Goal: Information Seeking & Learning: Learn about a topic

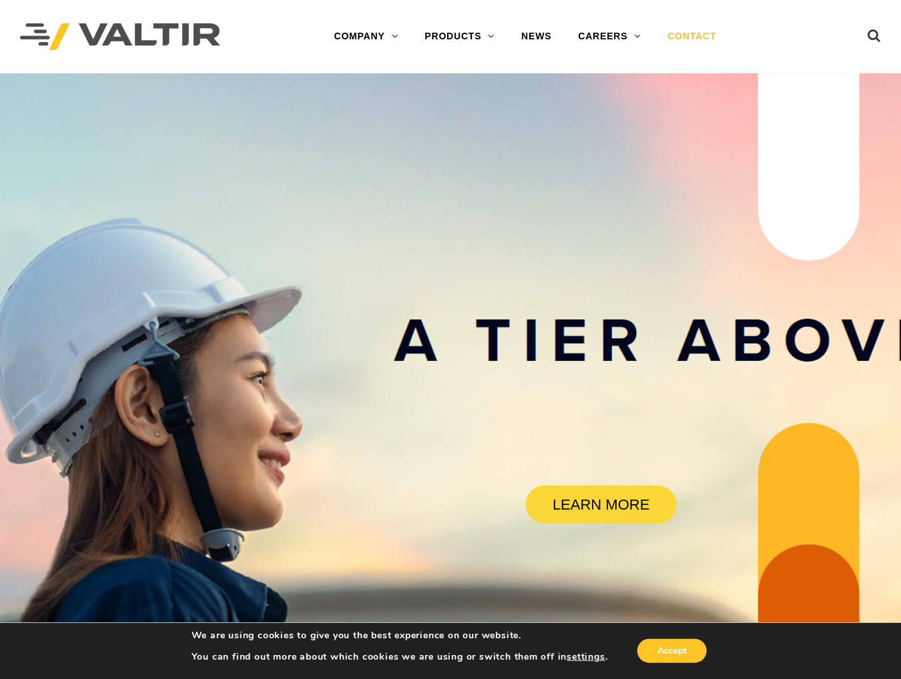
click at [679, 38] on link "CONTACT" at bounding box center [691, 36] width 75 height 27
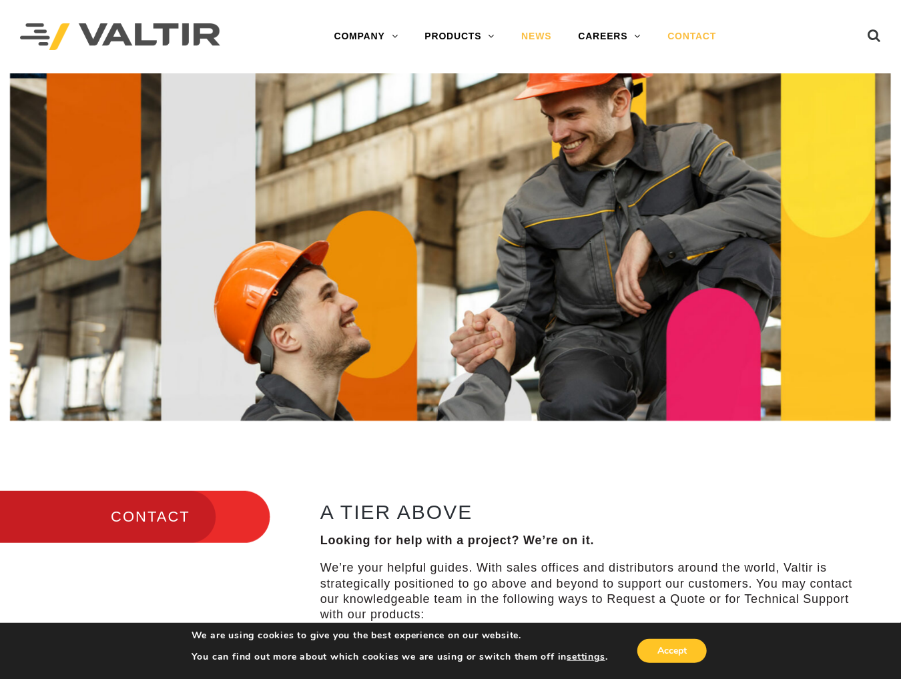
click at [543, 49] on link "NEWS" at bounding box center [536, 36] width 57 height 27
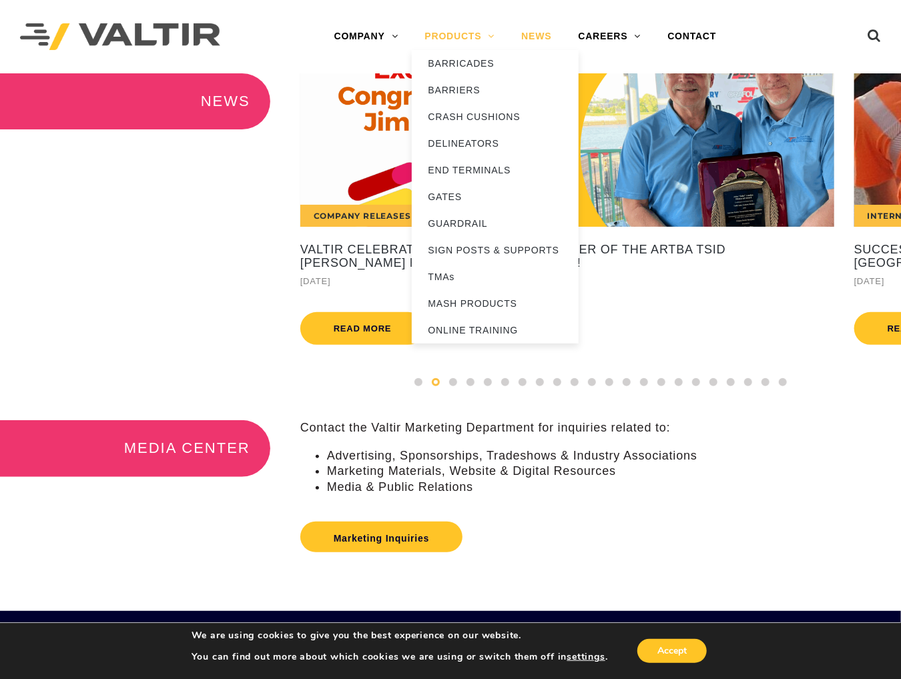
click at [464, 38] on link "PRODUCTS" at bounding box center [460, 36] width 97 height 27
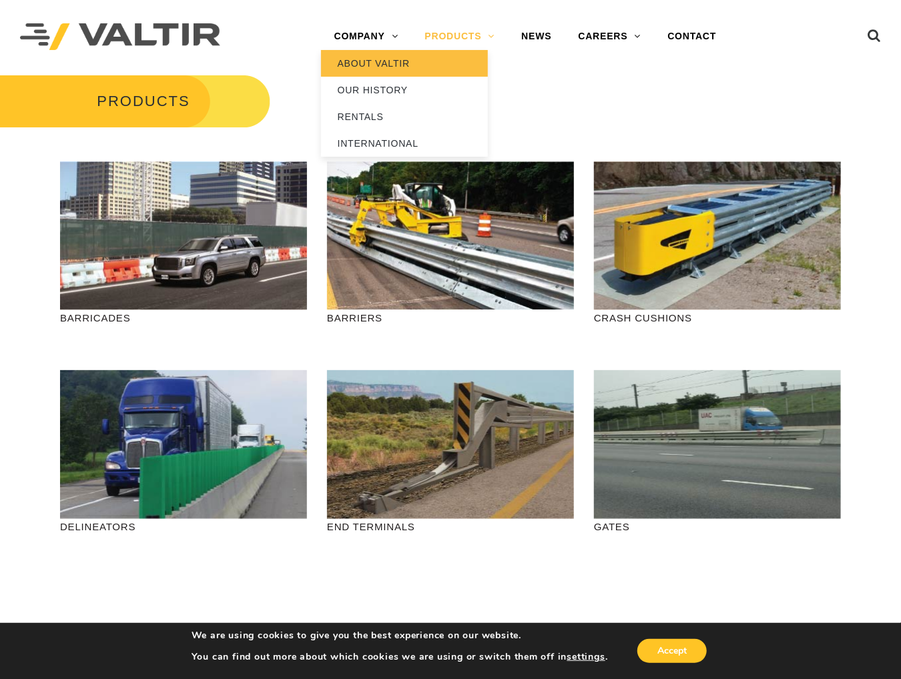
click at [371, 64] on link "ABOUT VALTIR" at bounding box center [404, 63] width 167 height 27
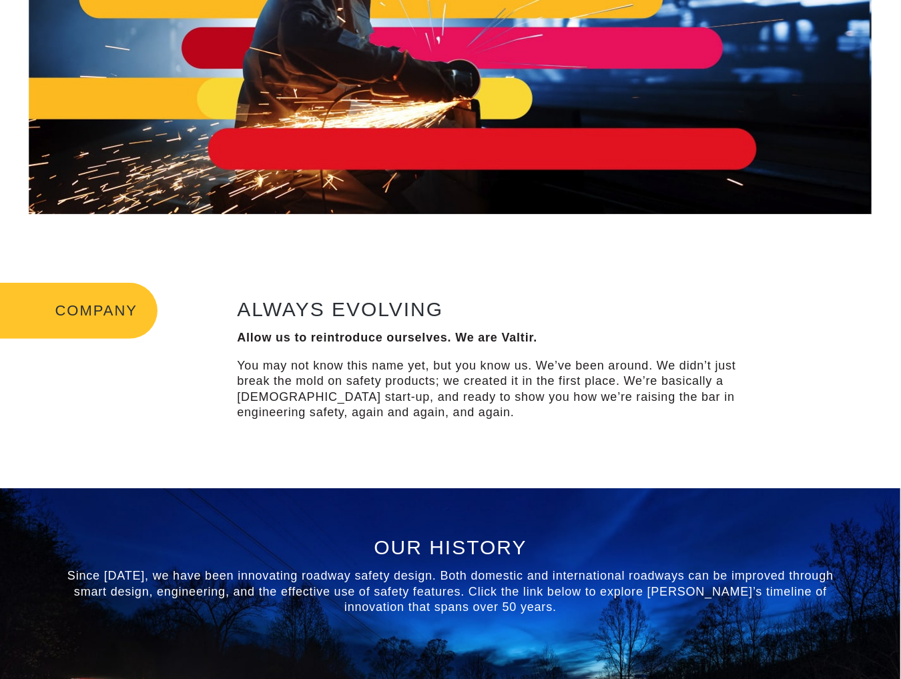
scroll to position [200, 0]
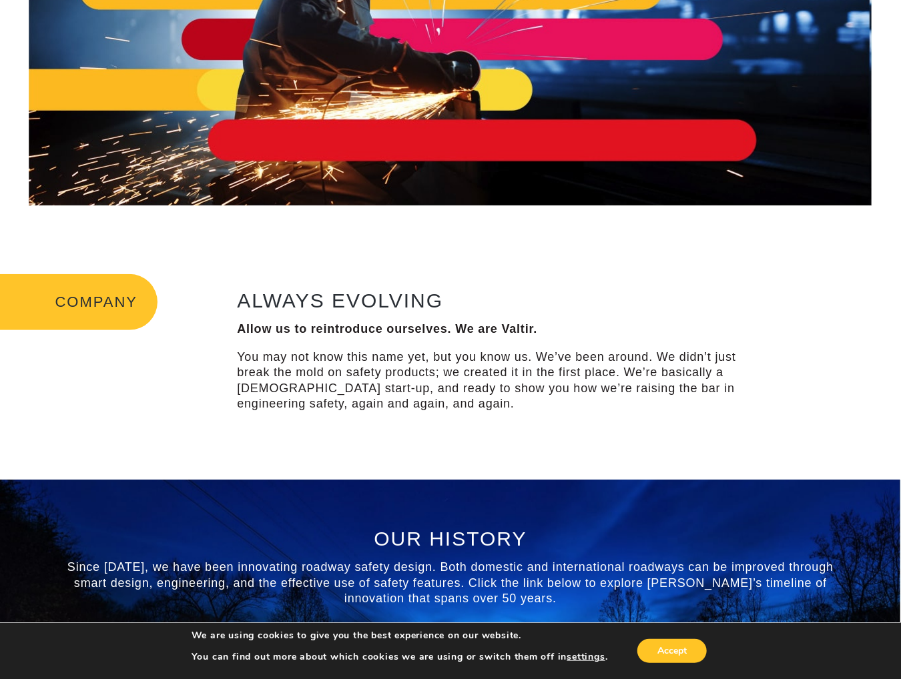
click at [513, 419] on div "ALWAYS EVOLVING Allow us to reintroduce ourselves. We are Valtir. You may not k…" at bounding box center [495, 353] width 541 height 158
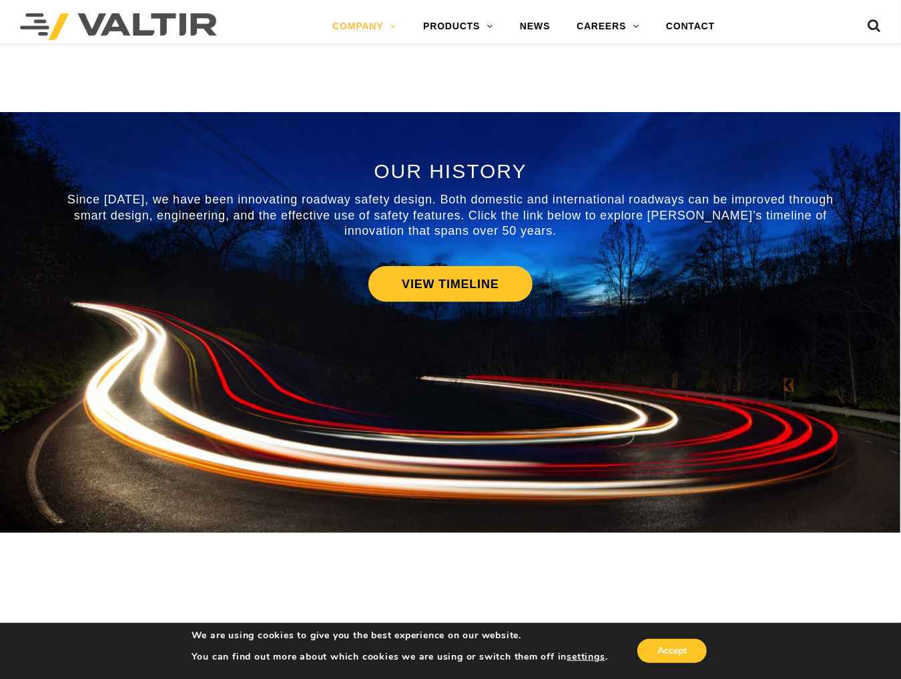
scroll to position [601, 0]
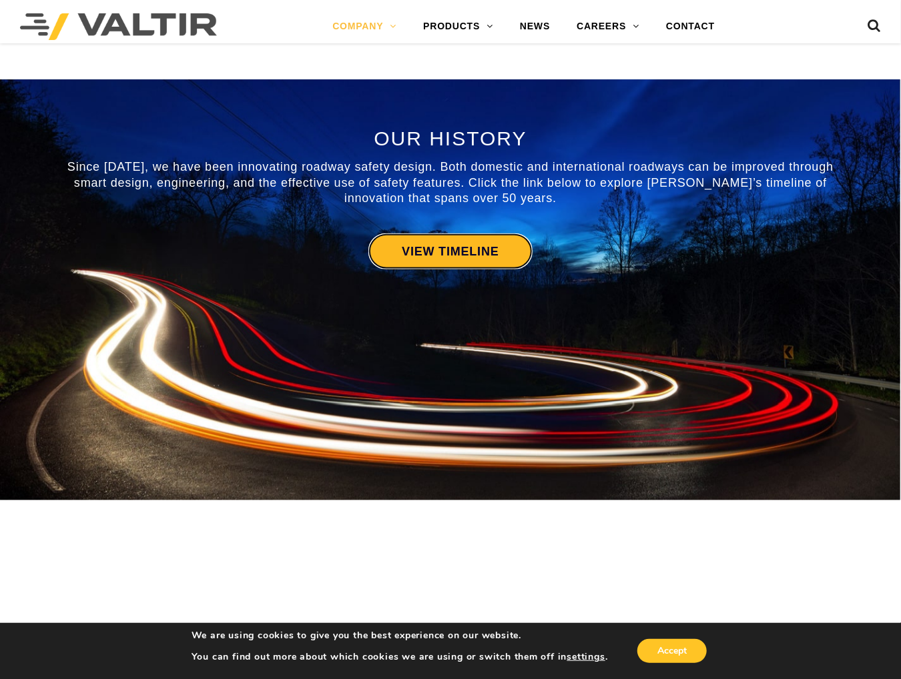
click at [464, 246] on link "VIEW TIMELINE" at bounding box center [450, 252] width 164 height 36
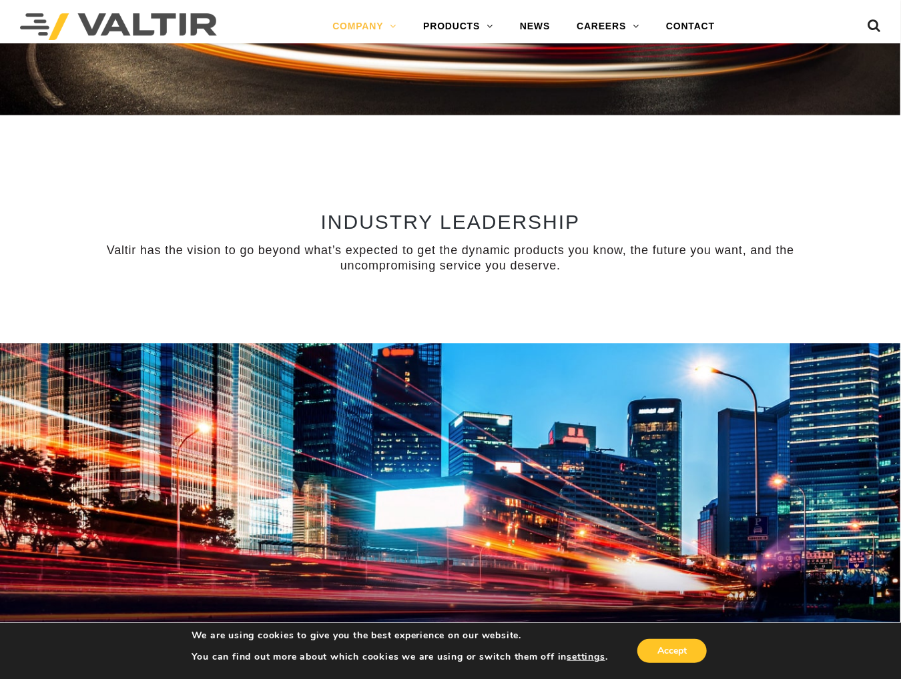
scroll to position [1068, 0]
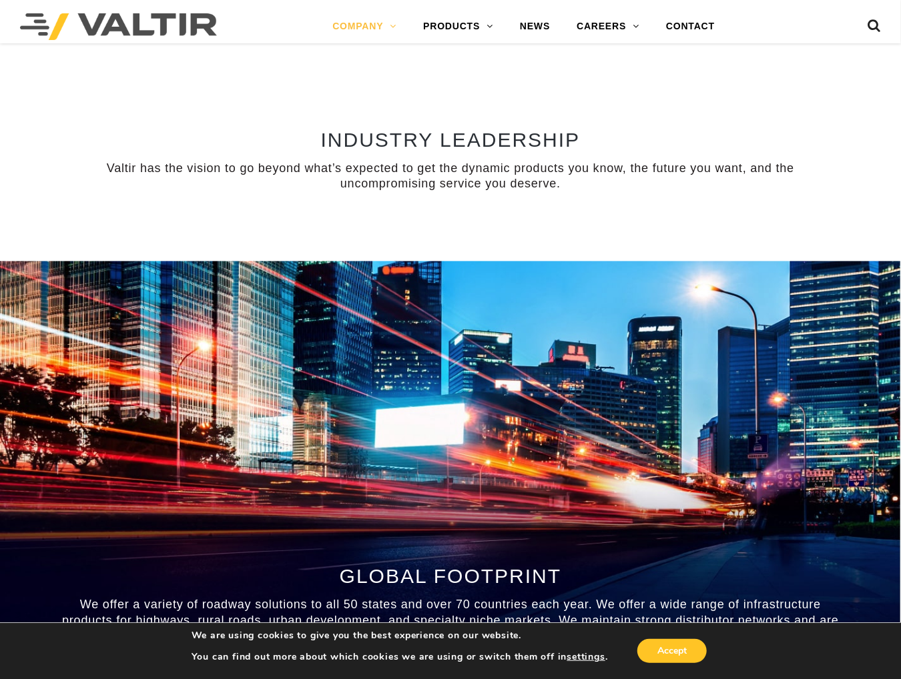
click at [605, 197] on div "INDUSTRY LEADERSHIP Valtir has the vision to go beyond what’s expected to get t…" at bounding box center [450, 177] width 781 height 97
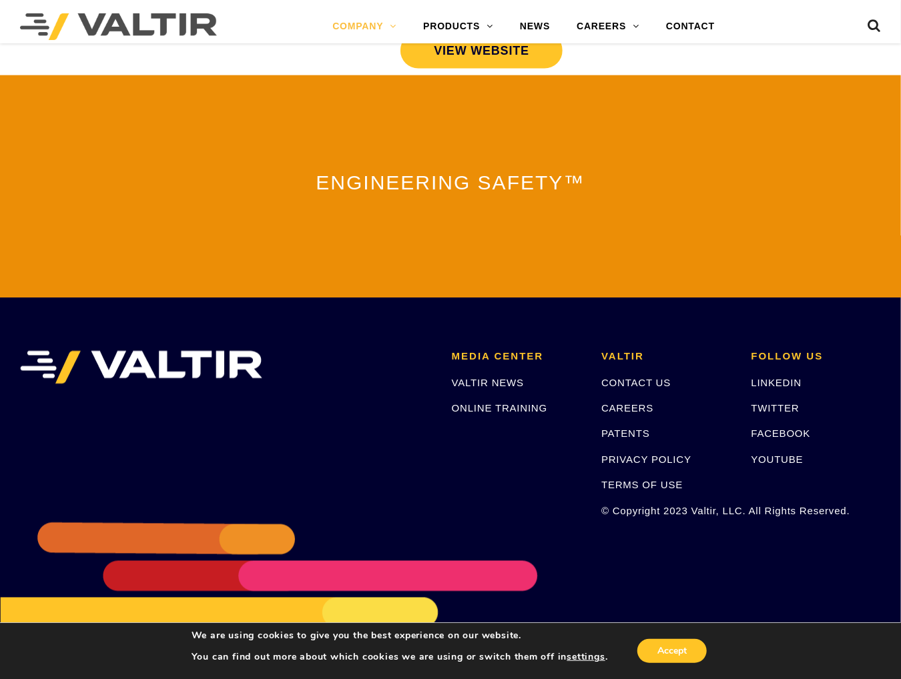
scroll to position [3026, 0]
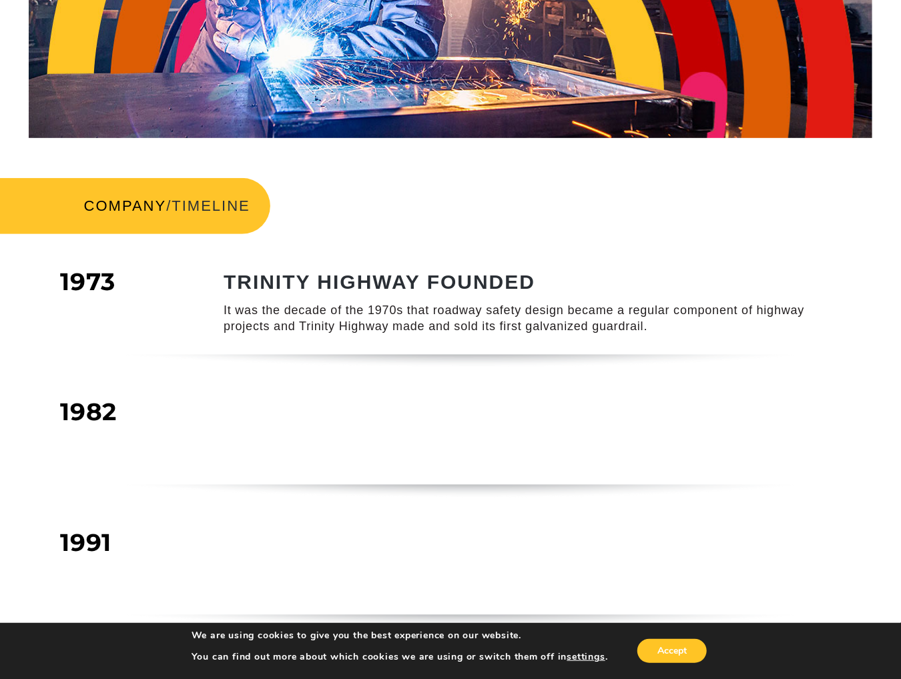
scroll to position [334, 0]
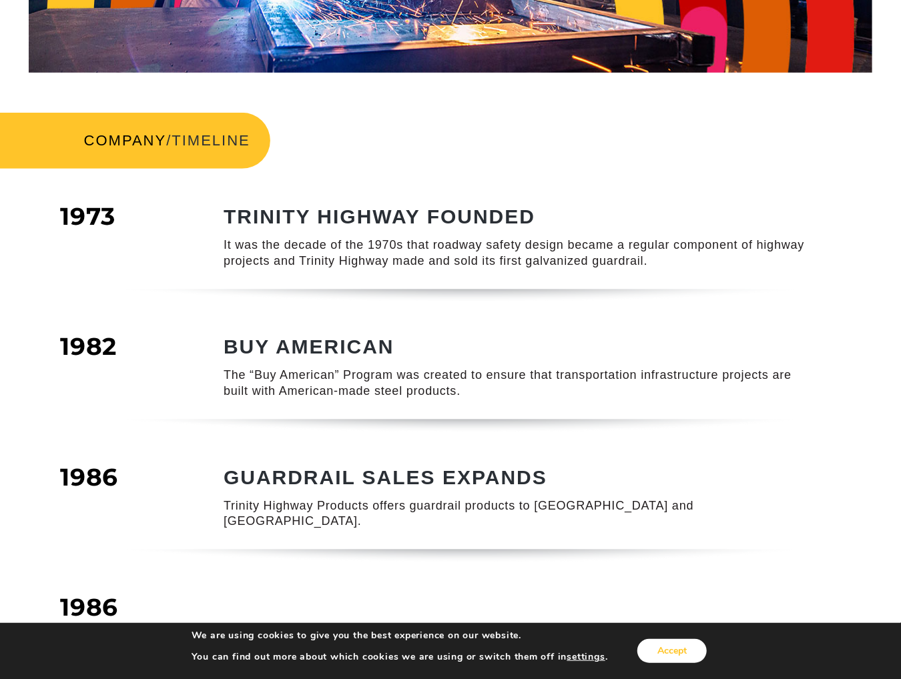
click at [686, 650] on button "Accept" at bounding box center [671, 651] width 69 height 24
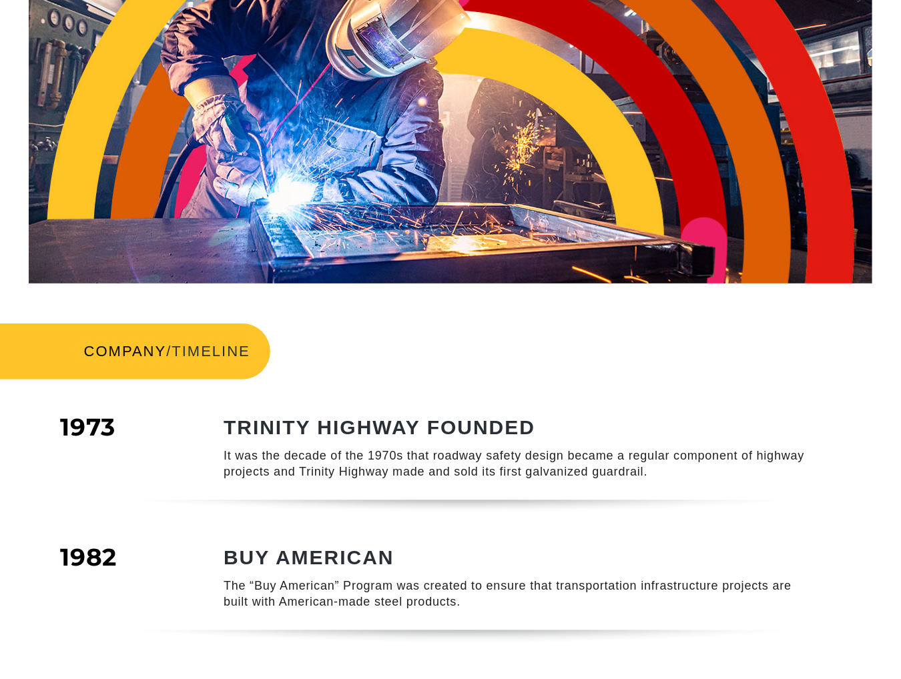
scroll to position [67, 0]
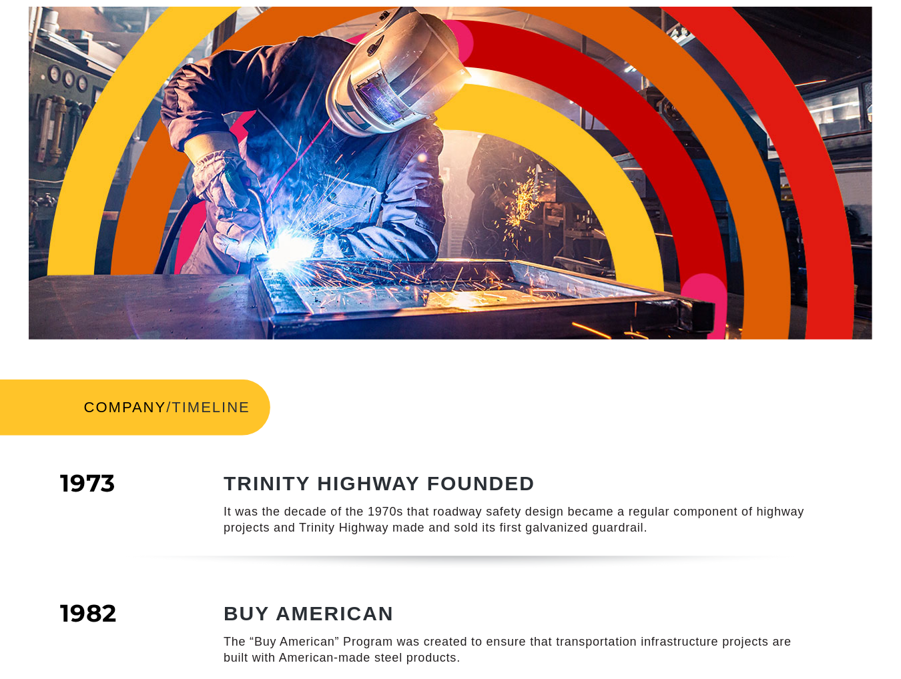
click at [766, 398] on div "COMPANY / TIMELINE" at bounding box center [450, 408] width 901 height 96
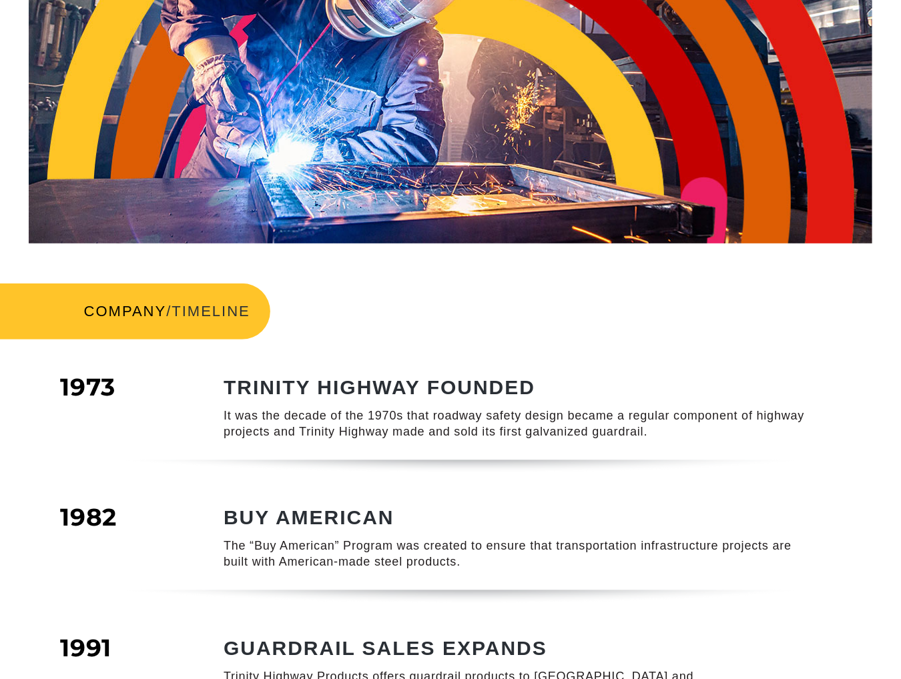
scroll to position [200, 0]
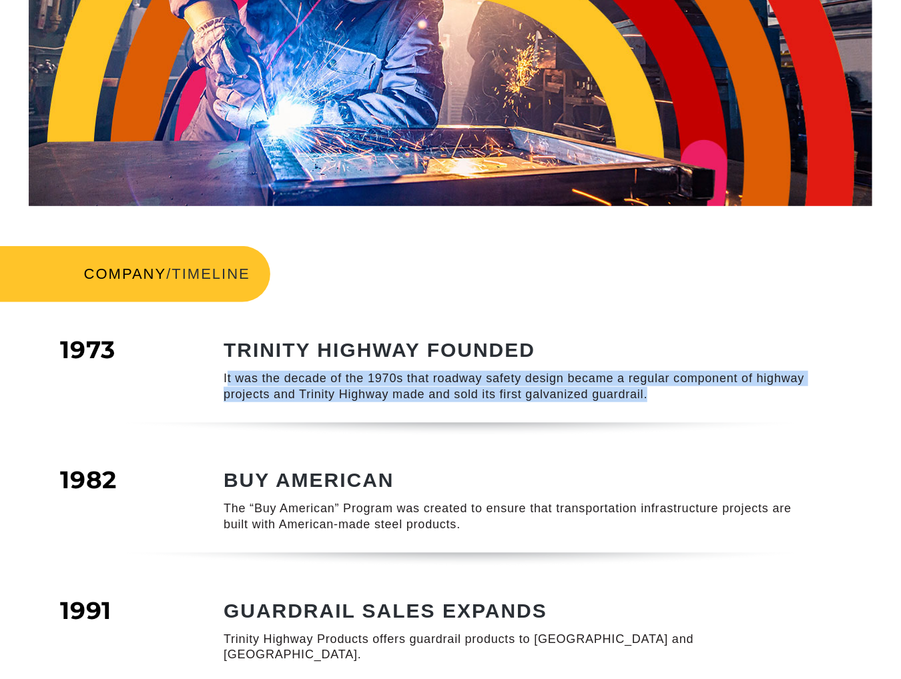
drag, startPoint x: 226, startPoint y: 379, endPoint x: 694, endPoint y: 401, distance: 469.0
click at [694, 401] on p "It was the decade of the 1970s that roadway safety design became a regular comp…" at bounding box center [519, 386] width 591 height 31
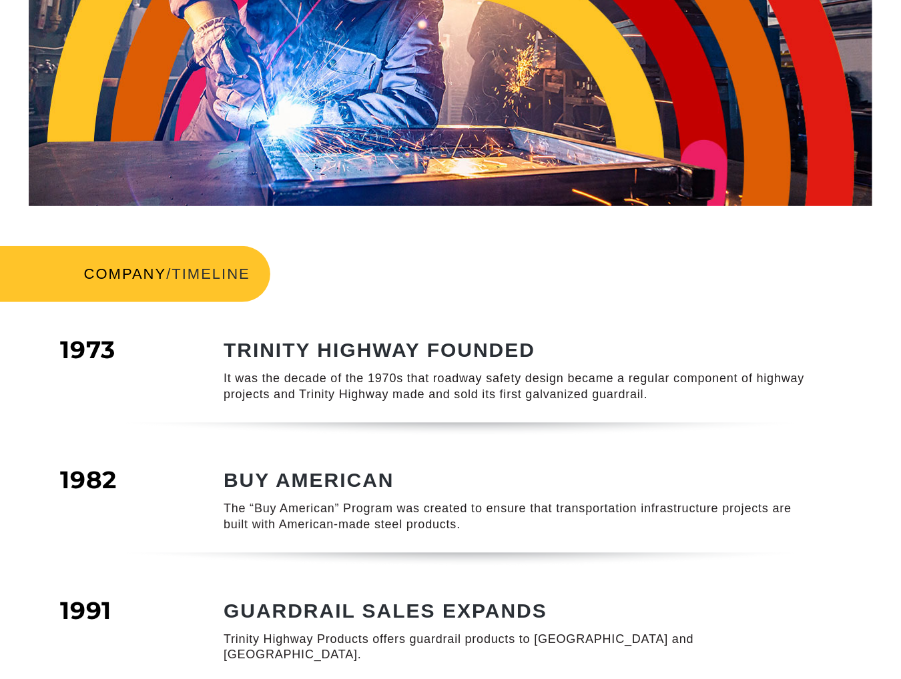
click at [784, 336] on div at bounding box center [450, 332] width 781 height 20
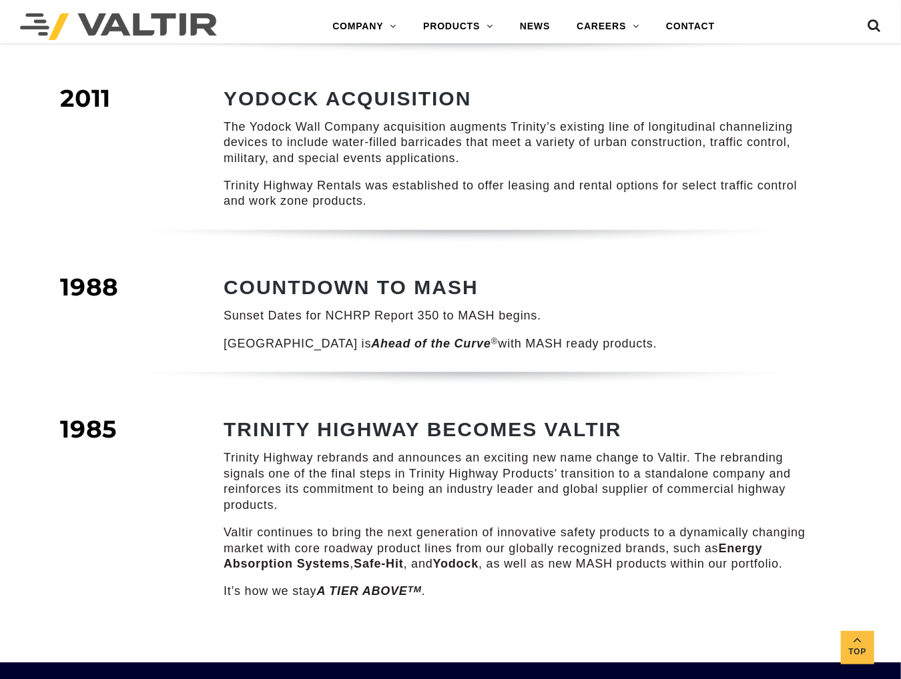
scroll to position [1668, 0]
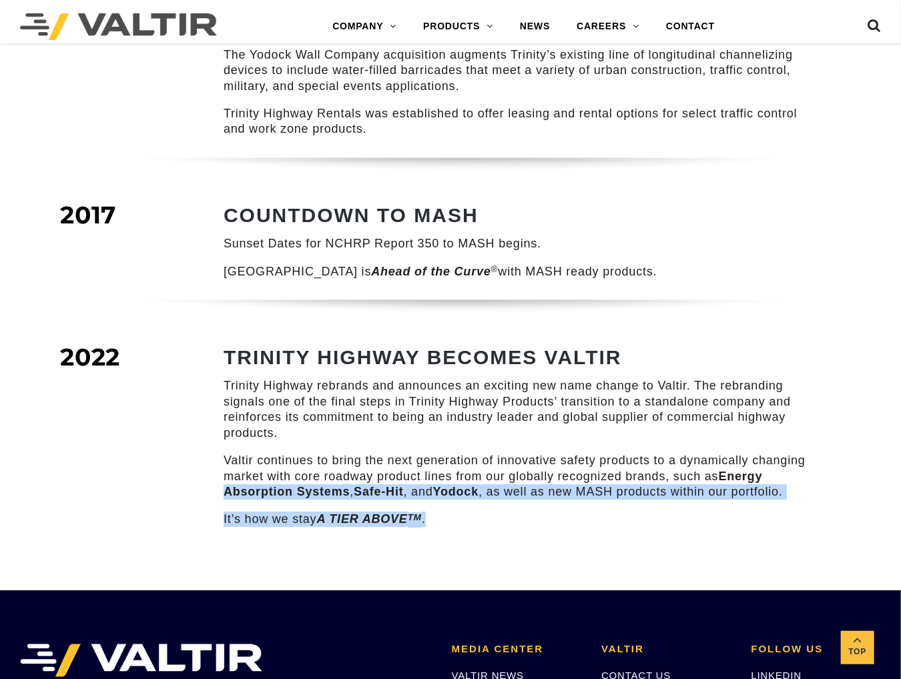
drag, startPoint x: 216, startPoint y: 476, endPoint x: 559, endPoint y: 495, distance: 342.9
click at [549, 494] on div "TRINITY HIGHWAY BECOMES VALTIR Trinity Highway rebrands and announces an exciti…" at bounding box center [504, 446] width 641 height 201
click at [579, 512] on p "It’s how we stay A TIER ABOVE TM ." at bounding box center [519, 519] width 591 height 15
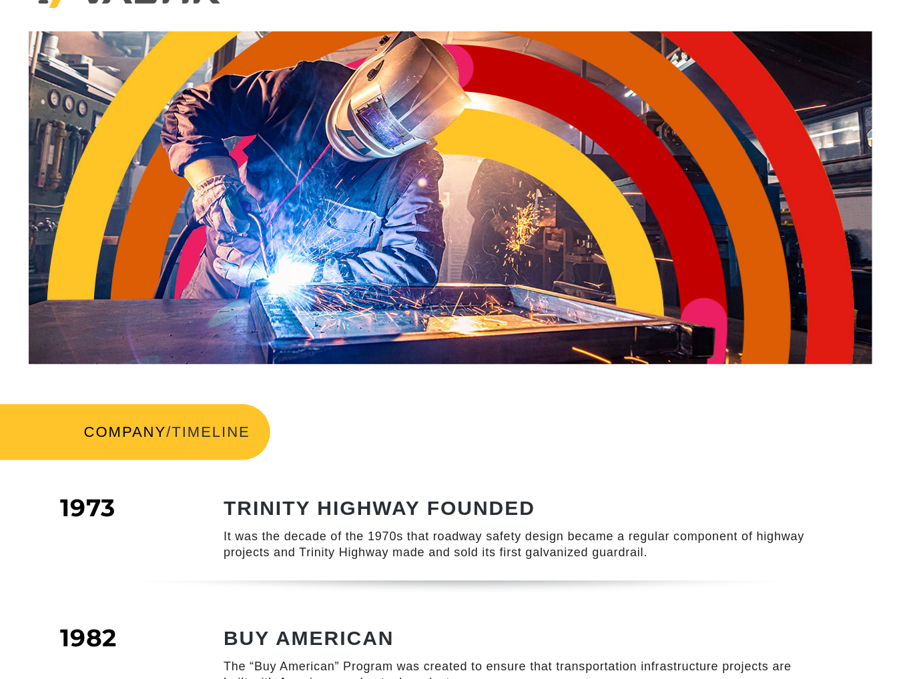
scroll to position [7, 0]
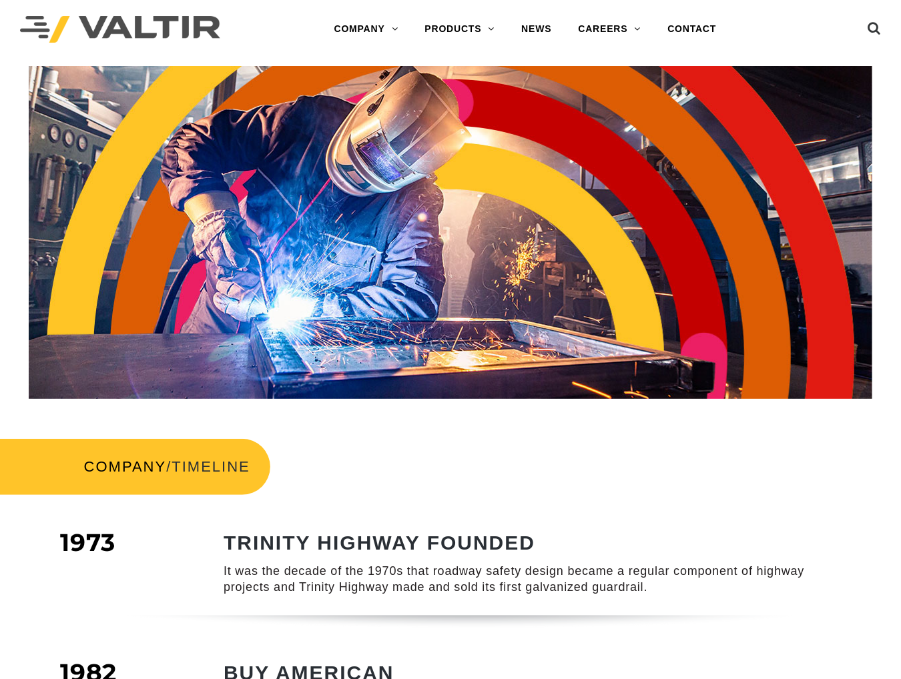
click at [773, 521] on div at bounding box center [450, 525] width 781 height 20
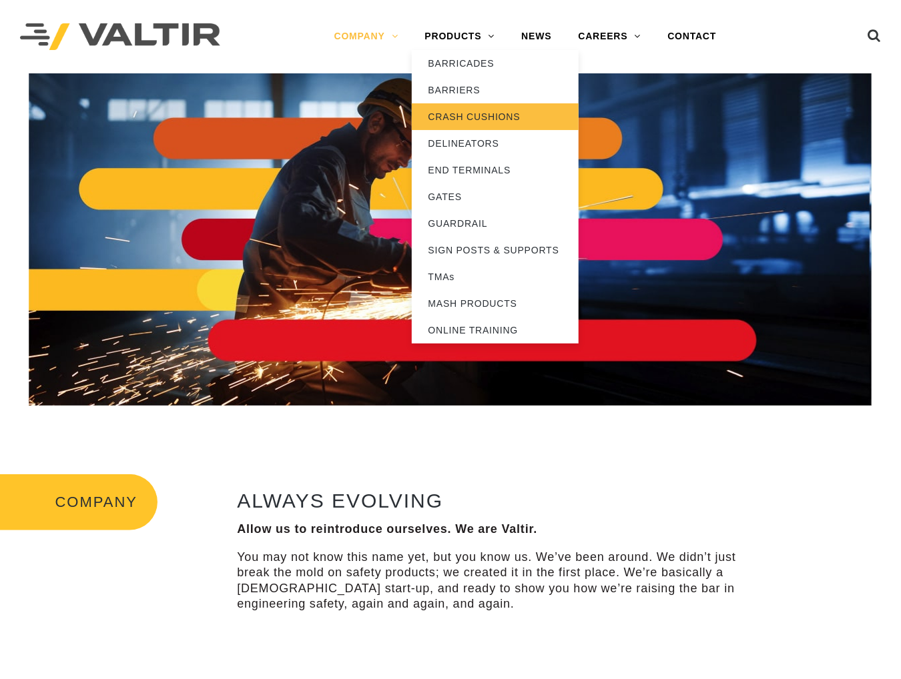
click at [450, 115] on link "CRASH CUSHIONS" at bounding box center [495, 116] width 167 height 27
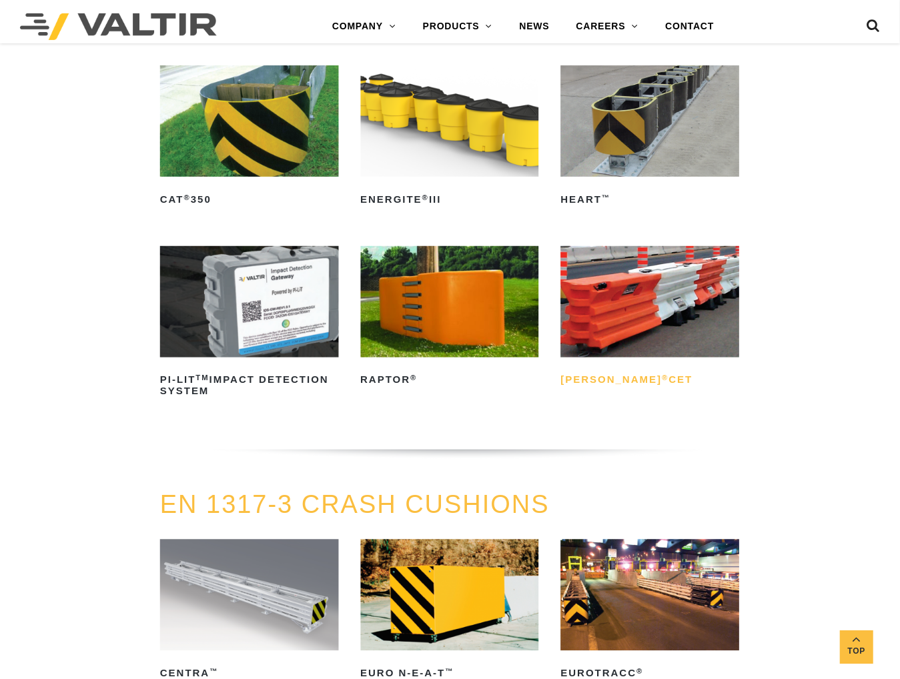
scroll to position [3135, 0]
click at [797, 388] on div "SPECIALTY SYSTEMS ACZ-350 ® Read more ADIEM ® Read more ArmorBuffa ® Read more …" at bounding box center [450, 164] width 900 height 655
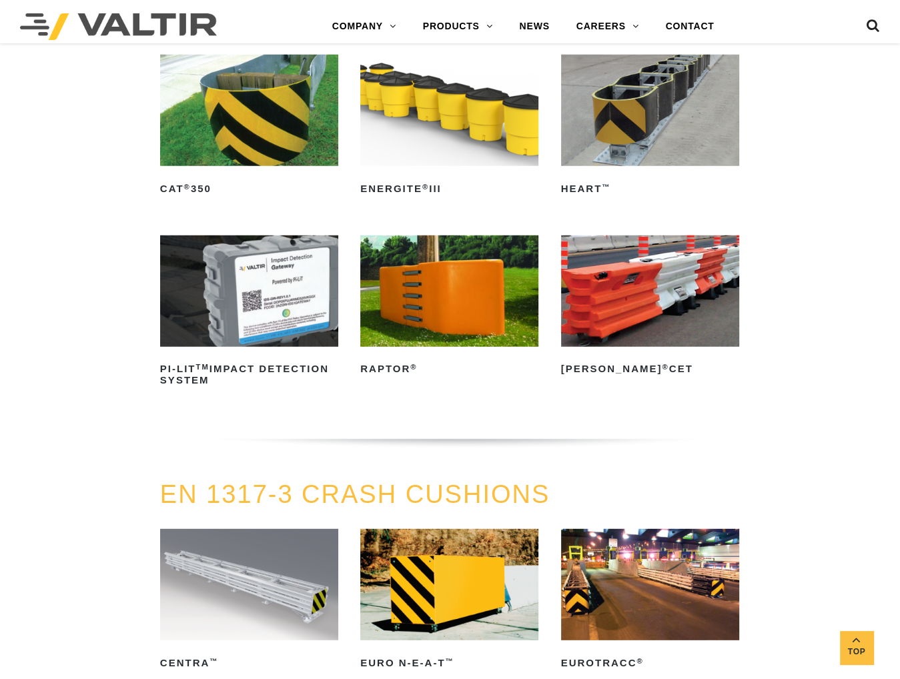
scroll to position [3135, 0]
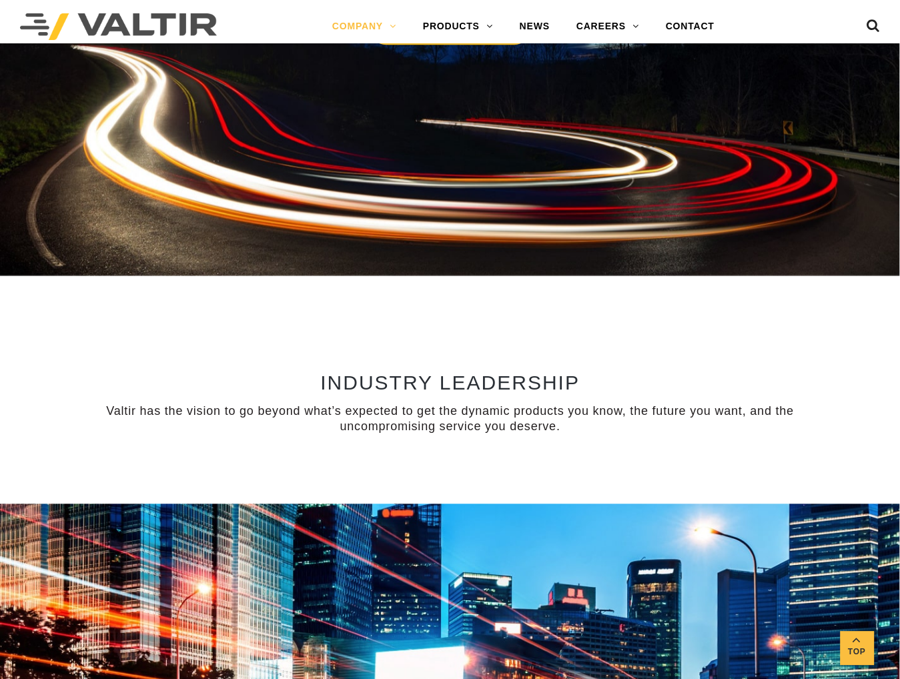
scroll to position [824, 0]
